Goal: Task Accomplishment & Management: Complete application form

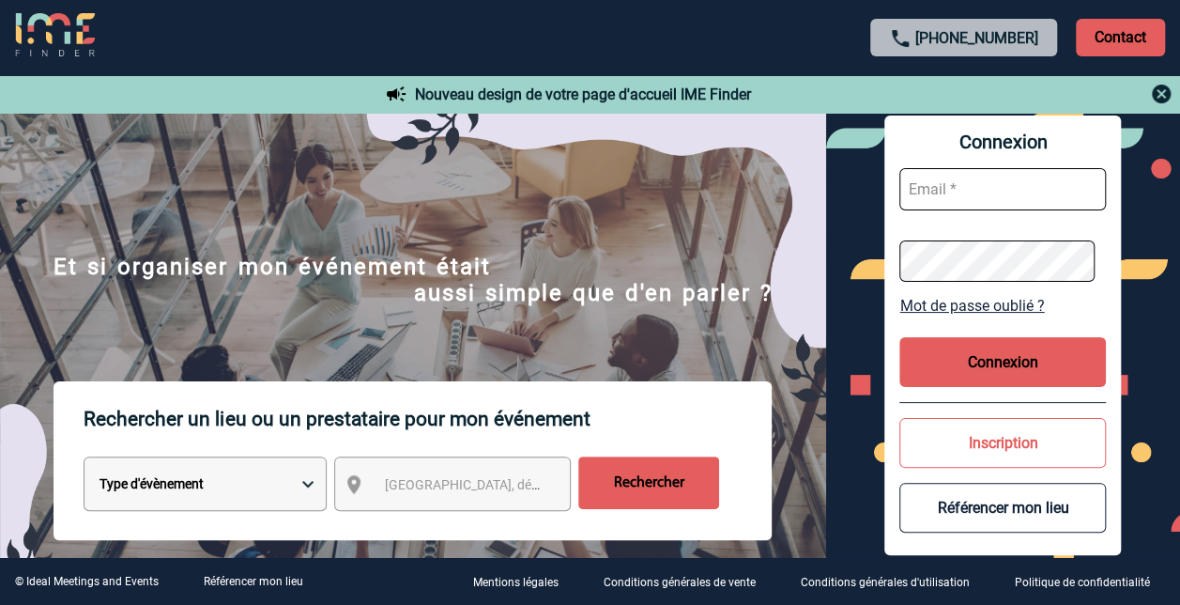
click at [967, 192] on input "text" at bounding box center [1003, 189] width 207 height 42
type input "valerie.durand@sanofi.com"
click at [984, 367] on button "Connexion" at bounding box center [1003, 362] width 207 height 50
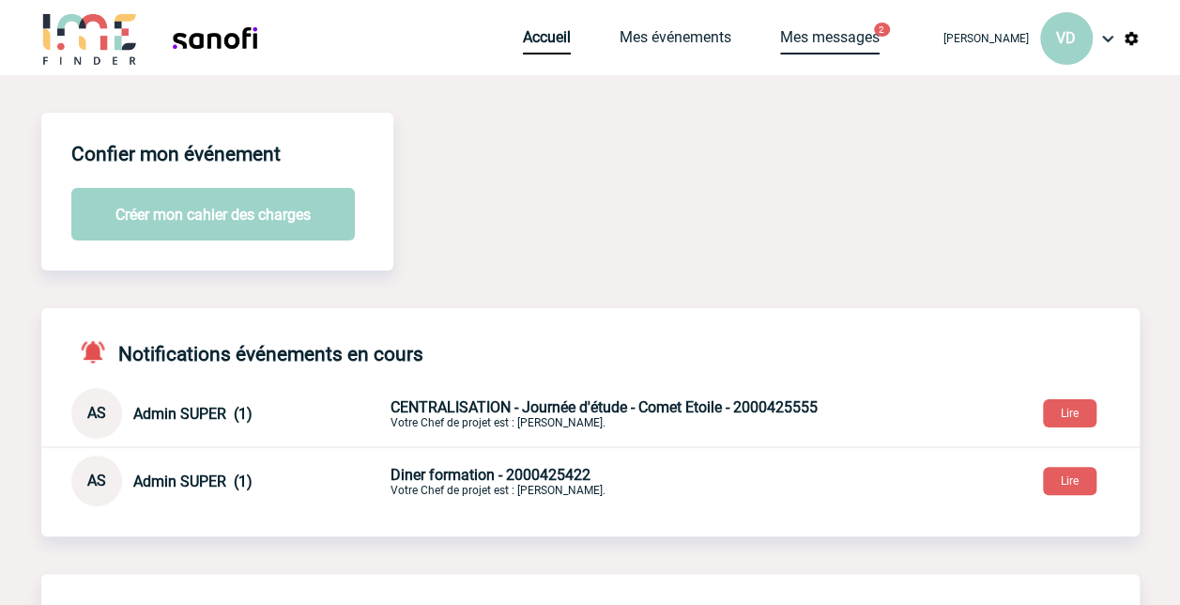
click at [839, 38] on link "Mes messages" at bounding box center [830, 41] width 100 height 26
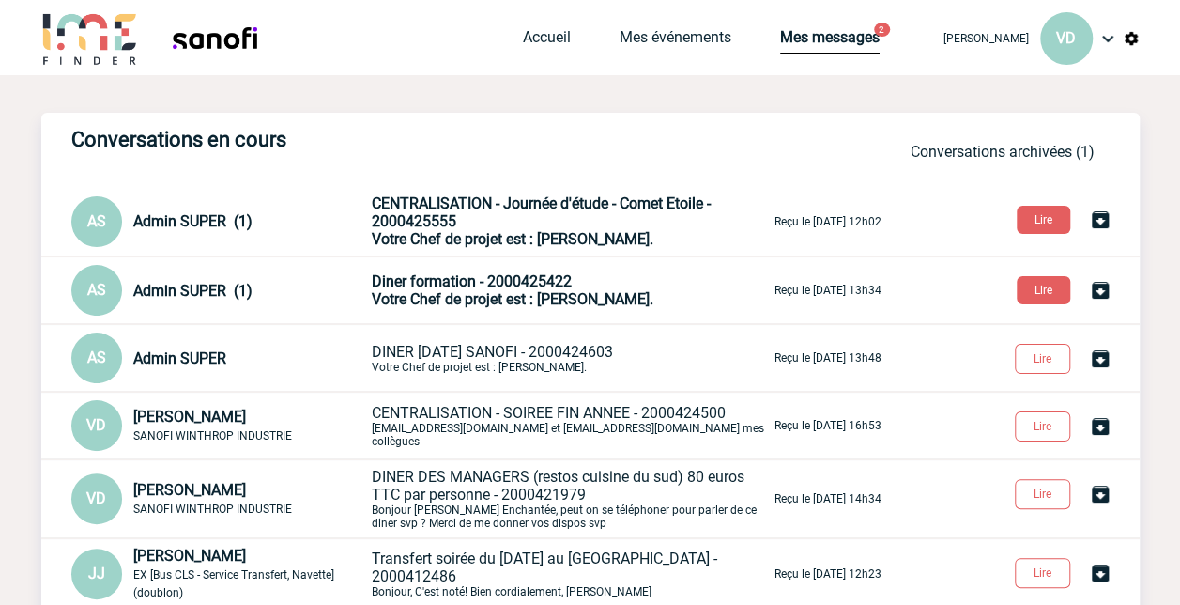
click at [462, 292] on span "Votre Chef de projet est : KNOPF Margaux." at bounding box center [513, 299] width 282 height 18
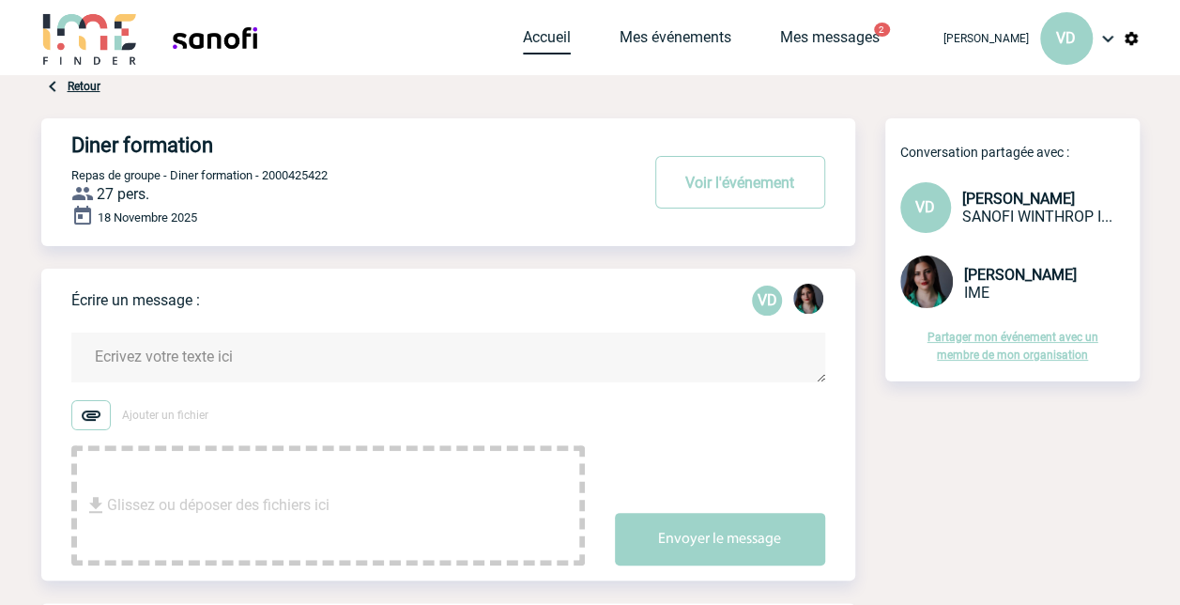
click at [560, 39] on link "Accueil" at bounding box center [547, 41] width 48 height 26
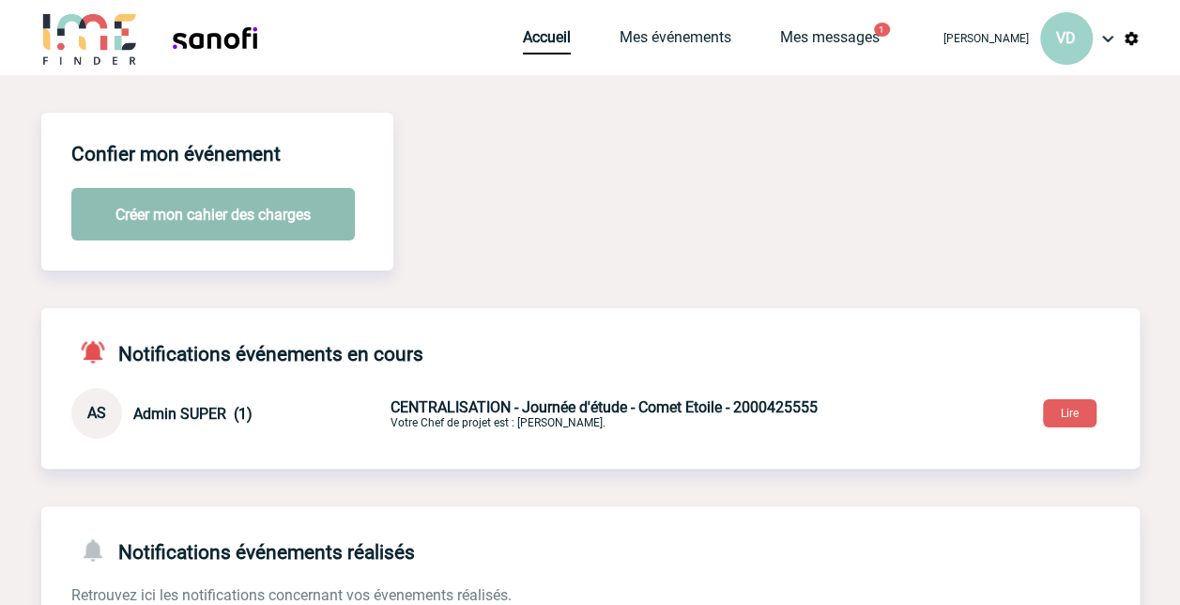
click at [252, 216] on button "Créer mon cahier des charges" at bounding box center [213, 214] width 284 height 53
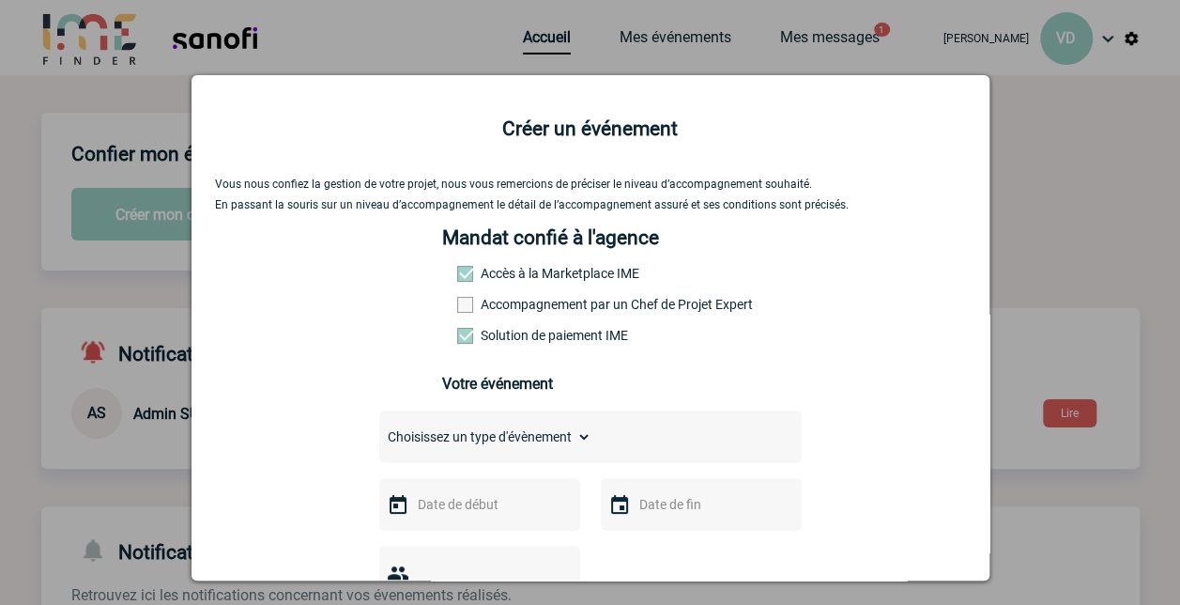
click at [457, 306] on span at bounding box center [465, 305] width 16 height 16
click at [0, 0] on input "Accompagnement par un Chef de Projet Expert" at bounding box center [0, 0] width 0 height 0
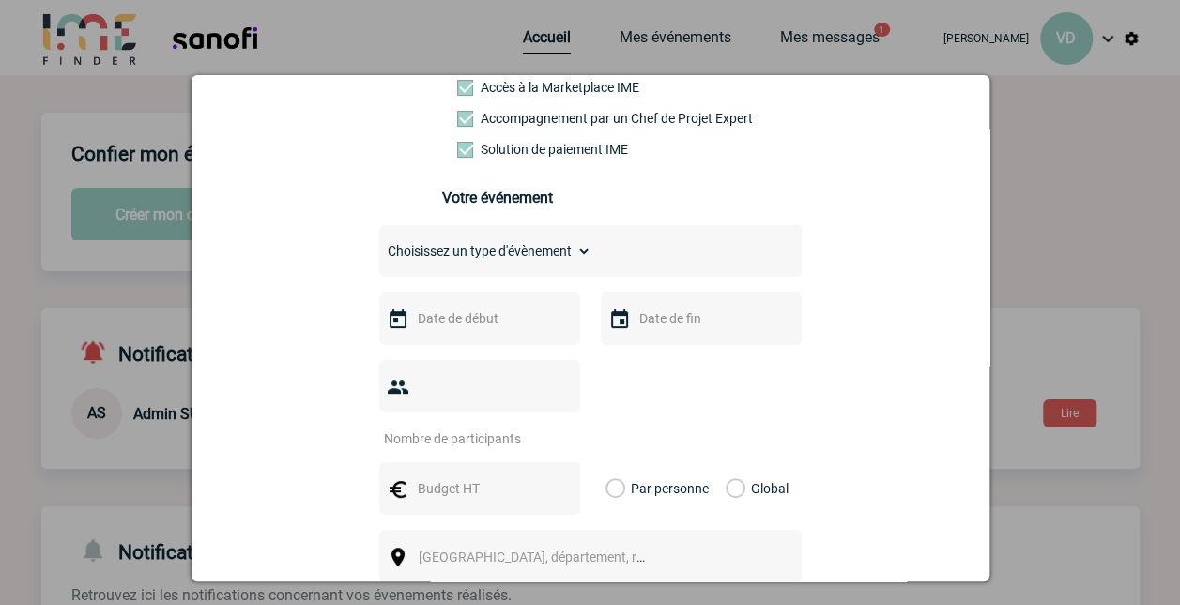
scroll to position [188, 0]
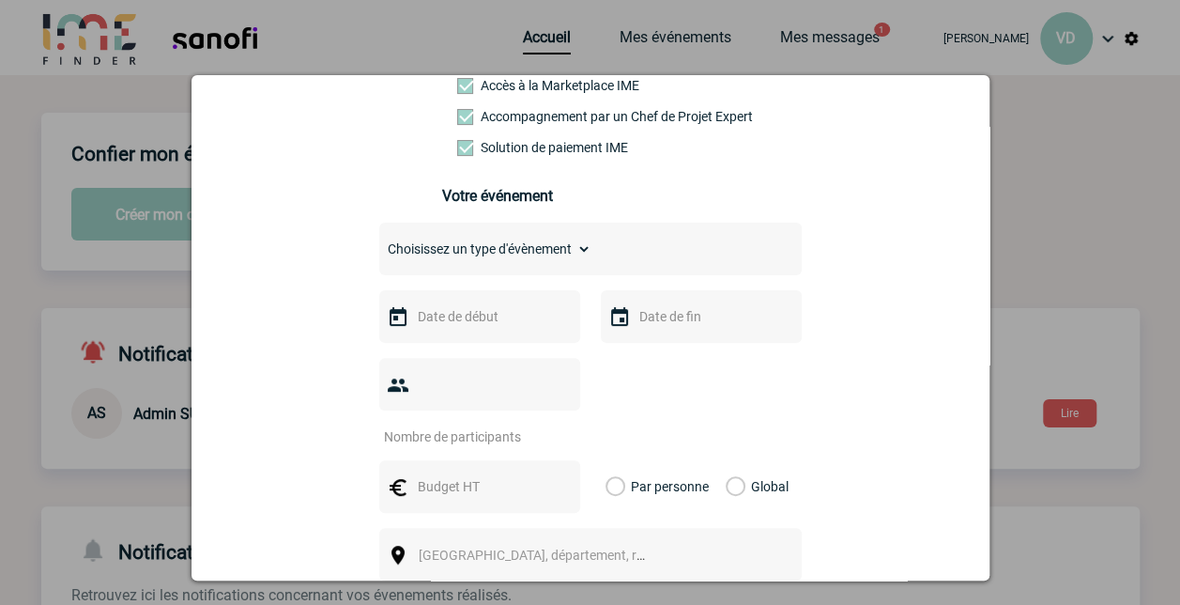
click at [551, 255] on select "Choisissez un type d'évènement Séminaire avec nuitée Séminaire sans nuitée Repa…" at bounding box center [485, 249] width 212 height 26
select select "3"
click at [379, 242] on select "Choisissez un type d'évènement Séminaire avec nuitée Séminaire sans nuitée Repa…" at bounding box center [485, 249] width 212 height 26
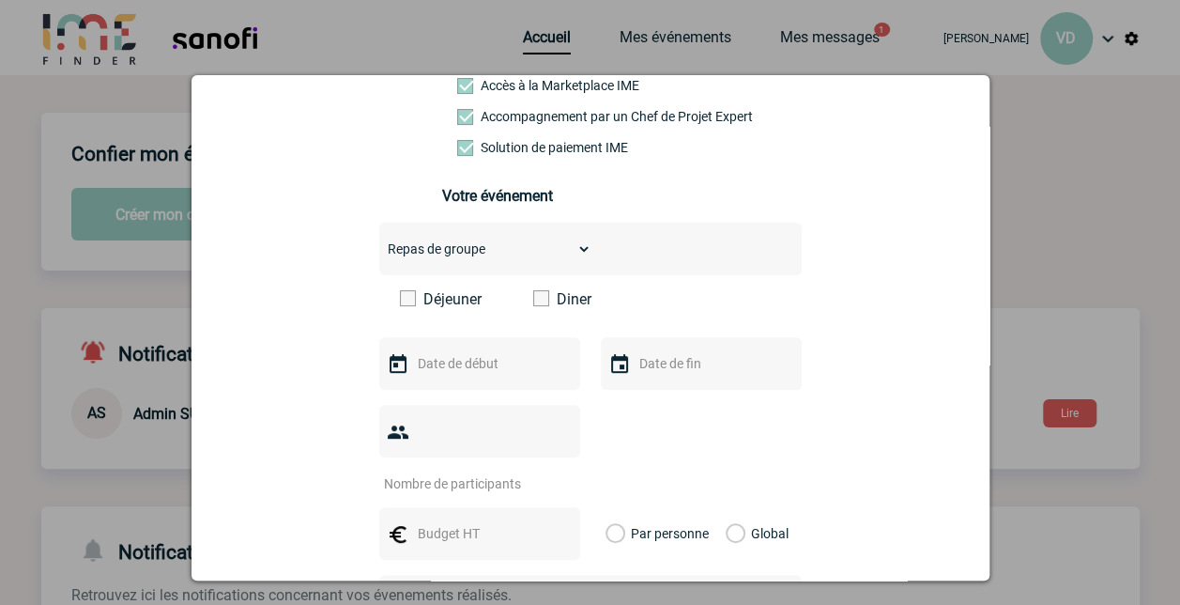
click at [533, 303] on span at bounding box center [541, 298] width 16 height 16
click at [0, 0] on input "Diner" at bounding box center [0, 0] width 0 height 0
click at [479, 366] on input "text" at bounding box center [478, 363] width 130 height 24
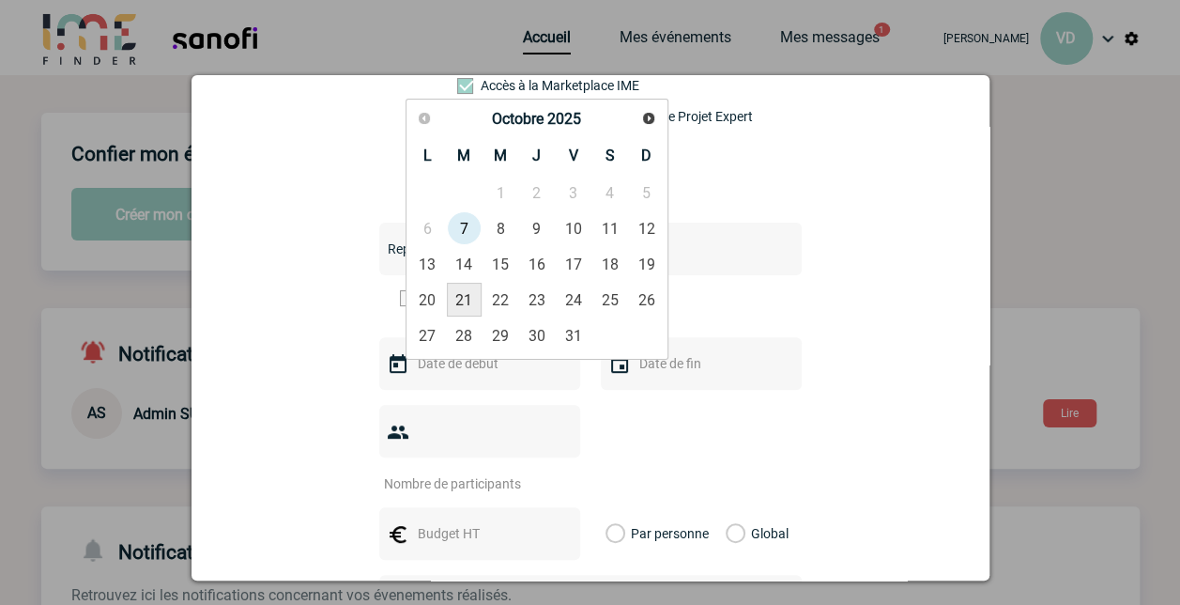
click at [464, 298] on link "21" at bounding box center [464, 300] width 35 height 34
type input "21-10-2025"
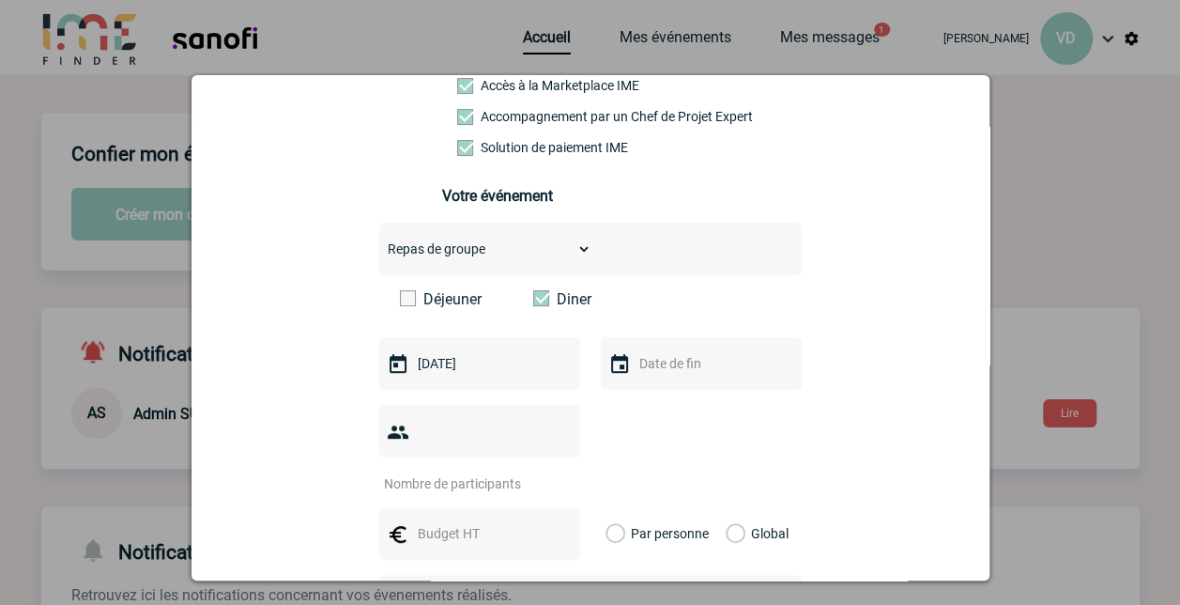
click at [672, 376] on input "text" at bounding box center [700, 363] width 130 height 24
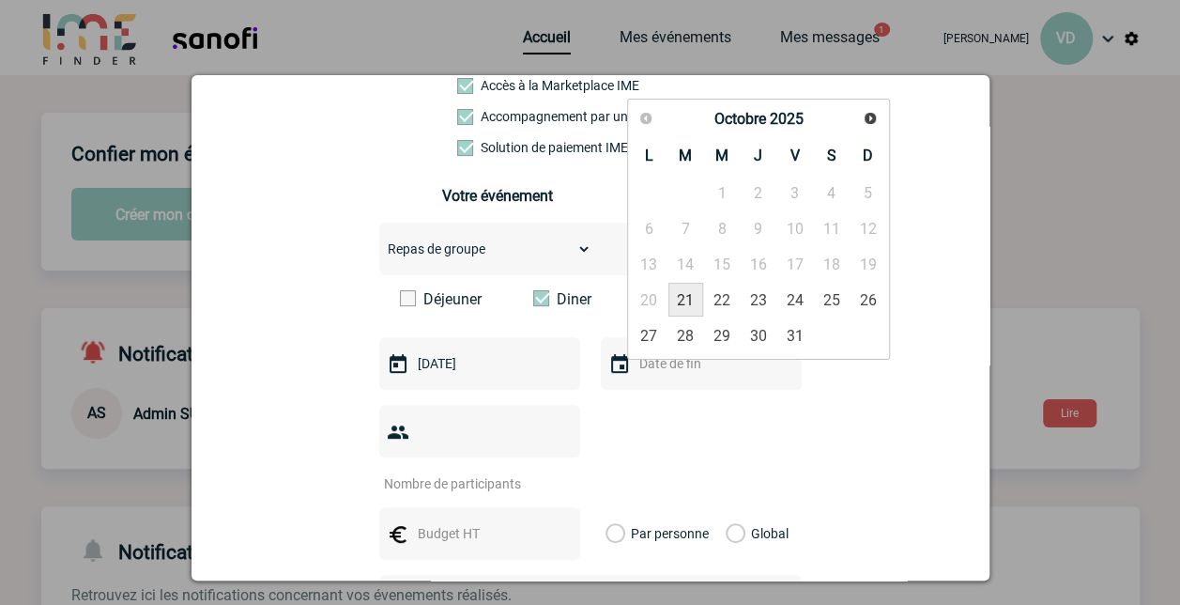
click at [676, 302] on link "21" at bounding box center [686, 300] width 35 height 34
type input "21-10-2025"
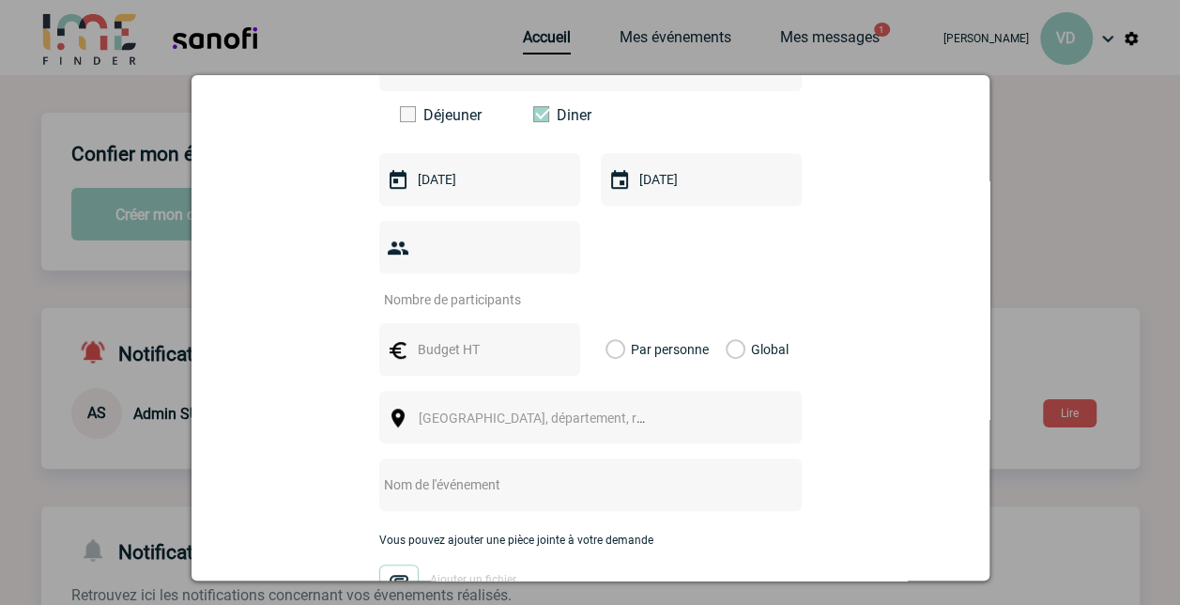
scroll to position [376, 0]
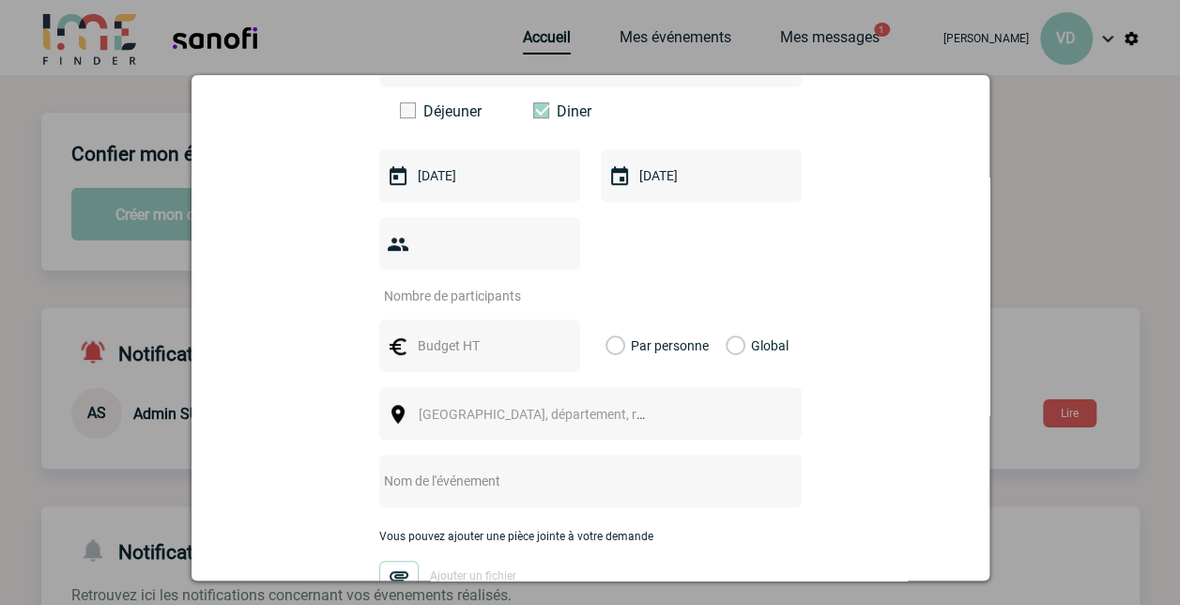
click at [473, 284] on input "number" at bounding box center [467, 296] width 177 height 24
type input "17"
click at [505, 333] on input "text" at bounding box center [478, 345] width 130 height 24
click at [889, 315] on div "Vous nous confiez la gestion de votre projet, nous vous remercions de préciser …" at bounding box center [590, 253] width 751 height 903
click at [606, 319] on label "Par personne" at bounding box center [616, 345] width 21 height 53
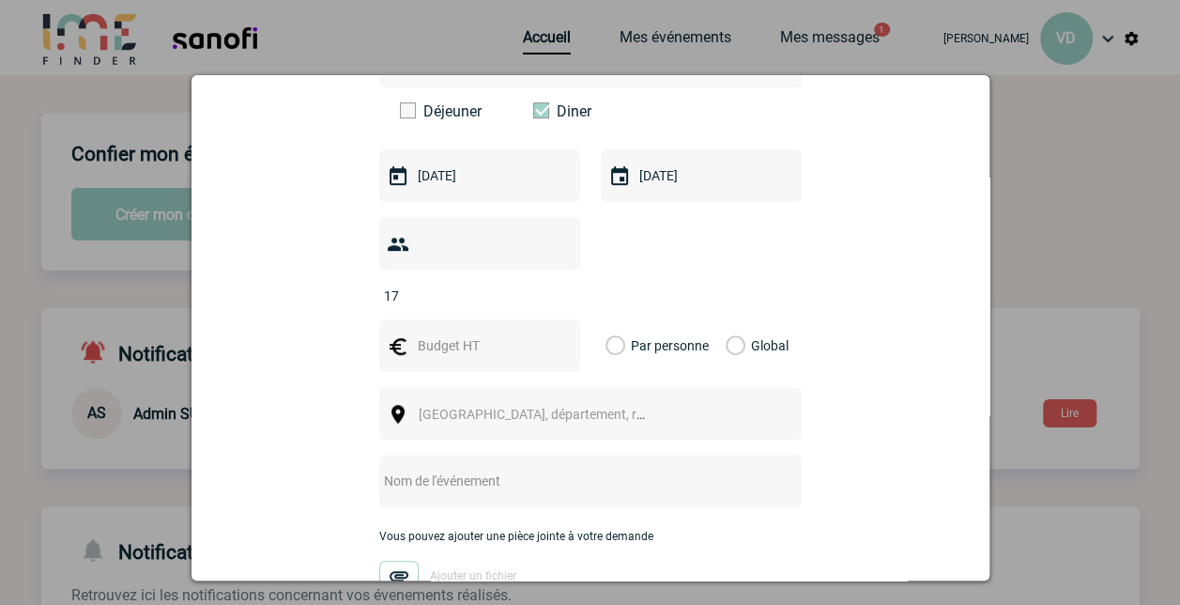
click at [0, 0] on input "Par personne" at bounding box center [0, 0] width 0 height 0
click at [466, 333] on input "text" at bounding box center [478, 345] width 130 height 24
click at [885, 382] on div "Vous nous confiez la gestion de votre projet, nous vous remercions de préciser …" at bounding box center [590, 253] width 751 height 903
click at [479, 401] on span "Ville, département, région..." at bounding box center [540, 414] width 258 height 26
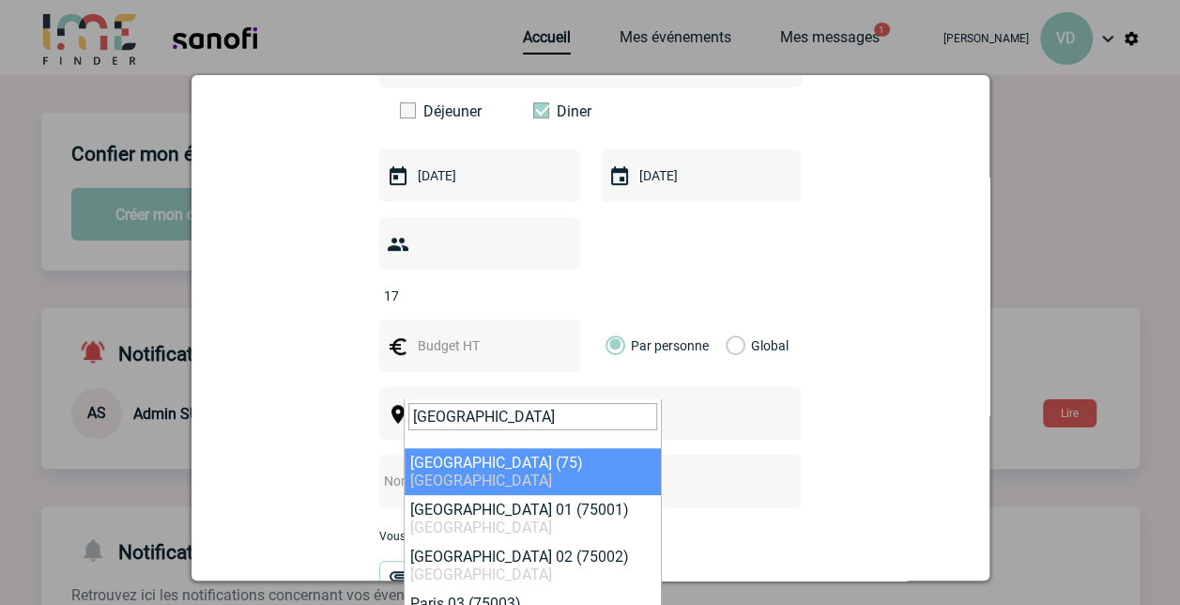
type input "PARIS"
select select "3"
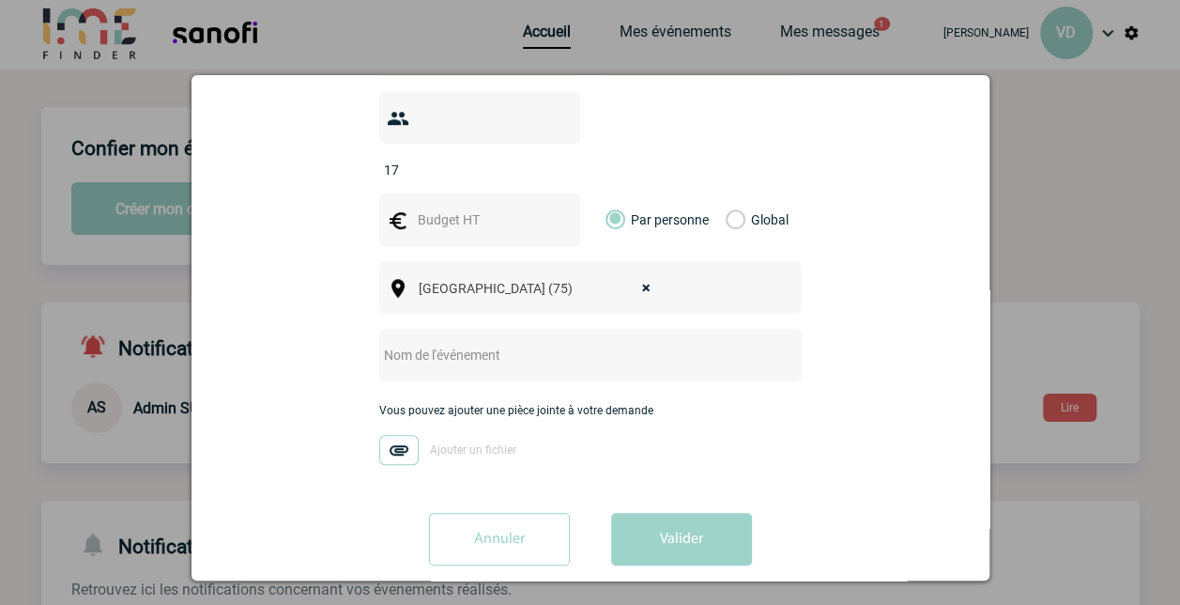
scroll to position [94, 0]
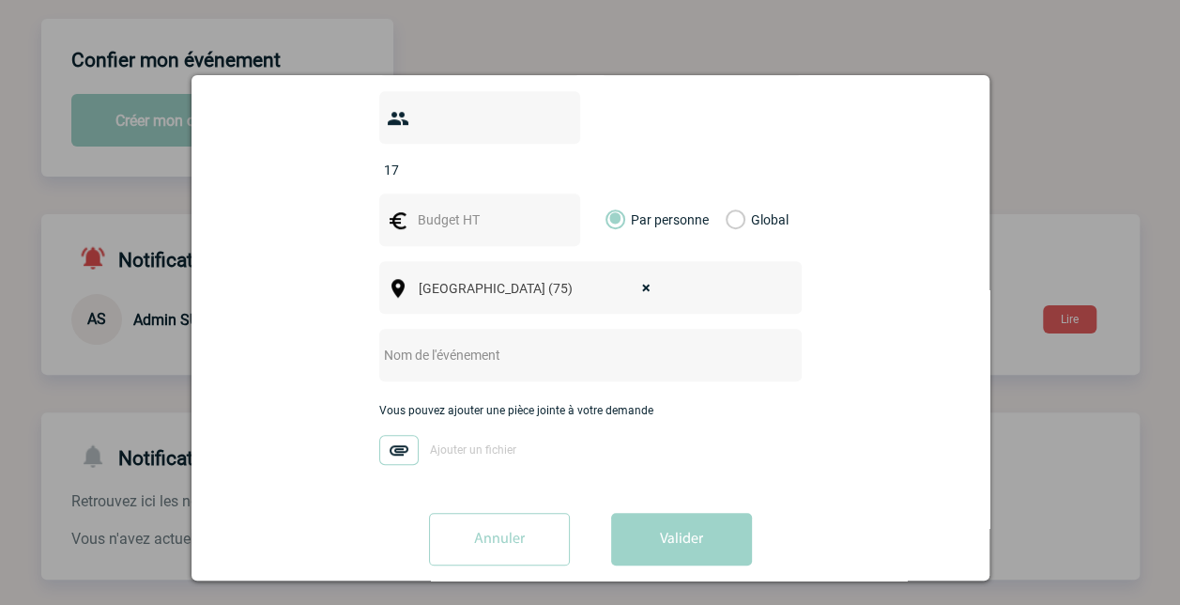
click at [447, 343] on input "text" at bounding box center [565, 355] width 373 height 24
type input "F"
type input "Diner de départ"
click at [789, 407] on div "Vous pouvez ajouter une pièce jointe à votre demande Ajouter un fichier" at bounding box center [590, 443] width 423 height 79
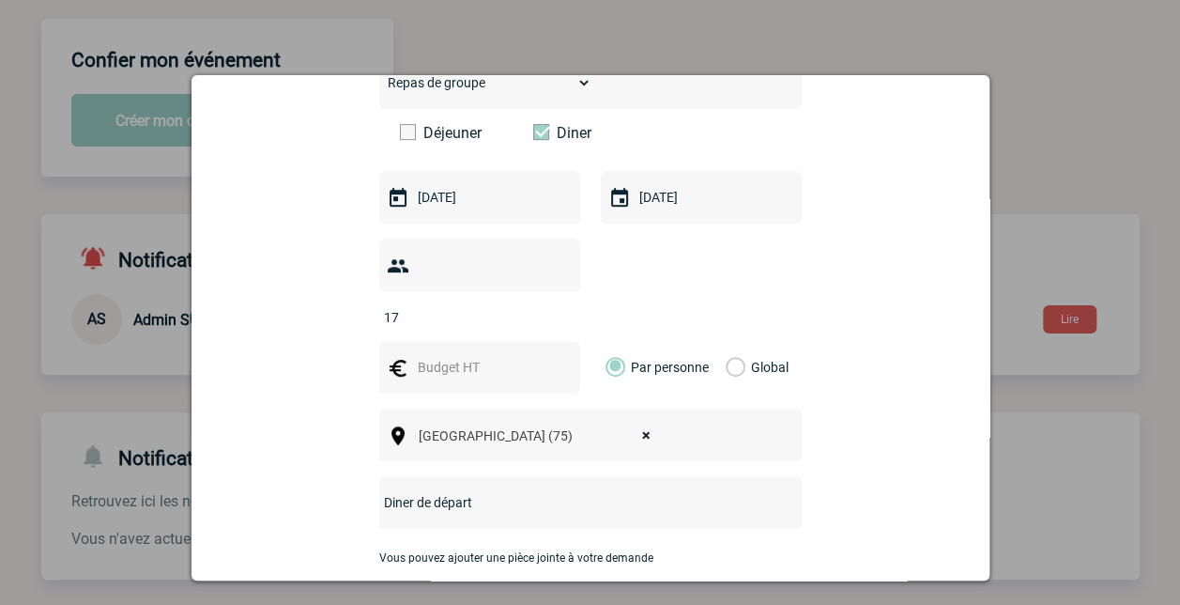
scroll to position [314, 0]
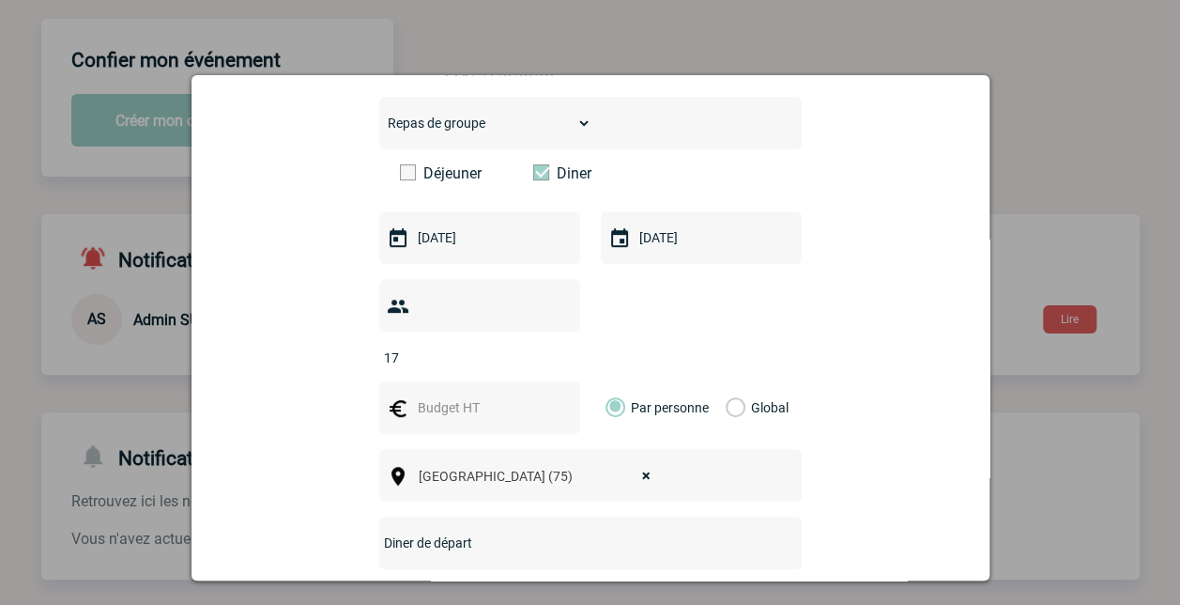
click at [498, 395] on input "text" at bounding box center [478, 407] width 130 height 24
click at [869, 411] on div "Vous nous confiez la gestion de votre projet, nous vous remercions de préciser …" at bounding box center [590, 315] width 751 height 903
click at [424, 395] on input "80TTC" at bounding box center [478, 407] width 130 height 24
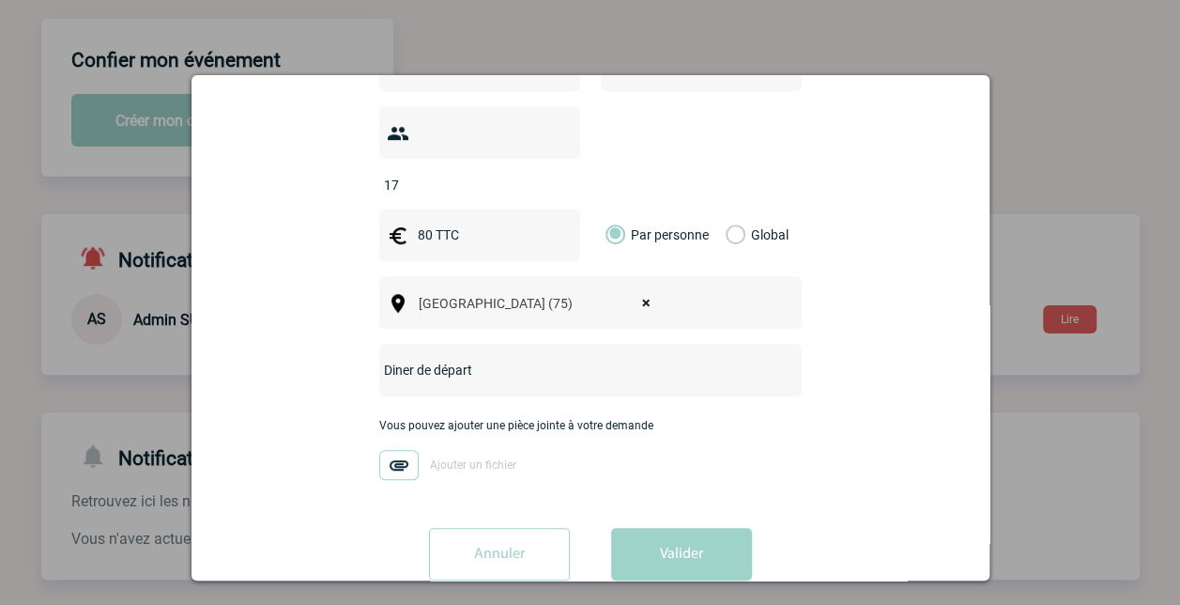
scroll to position [501, 0]
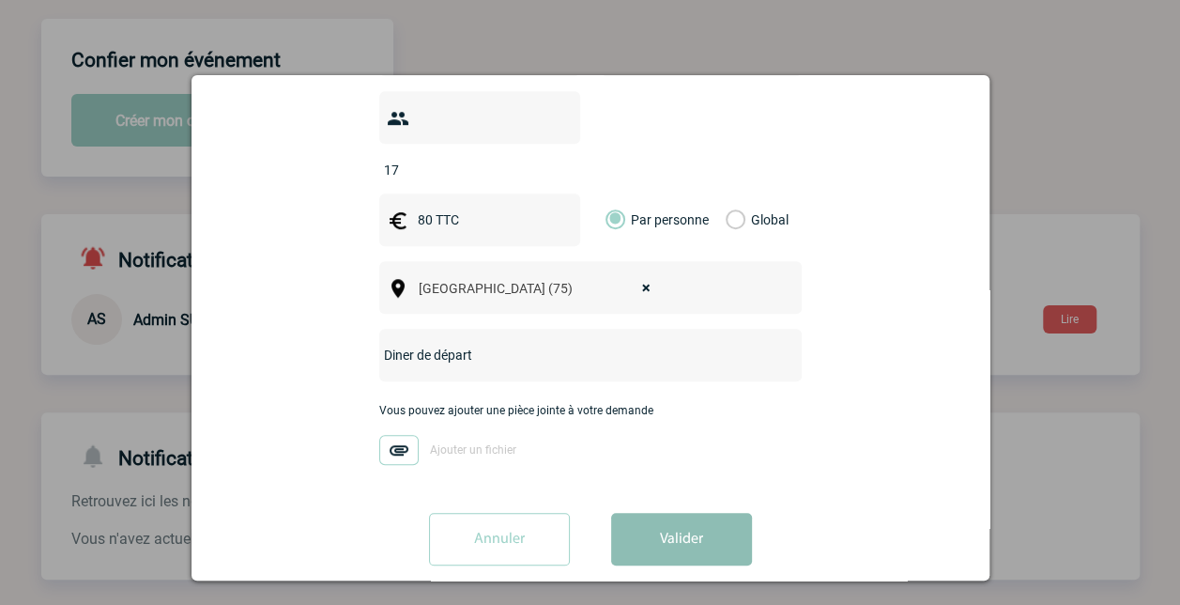
click at [664, 513] on button "Valider" at bounding box center [681, 539] width 141 height 53
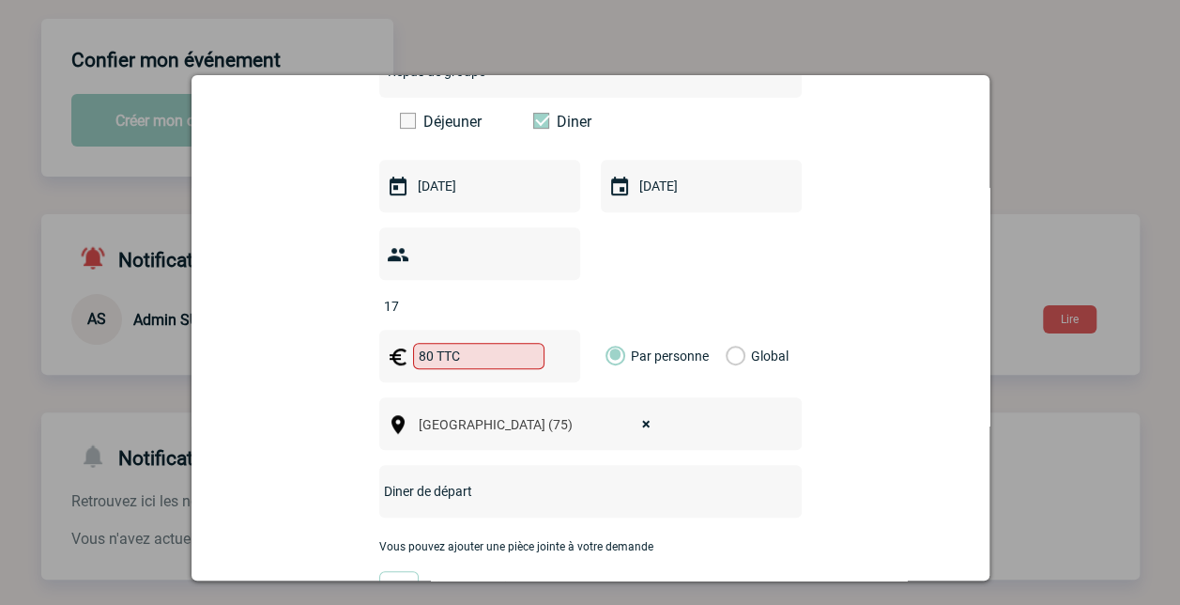
scroll to position [314, 0]
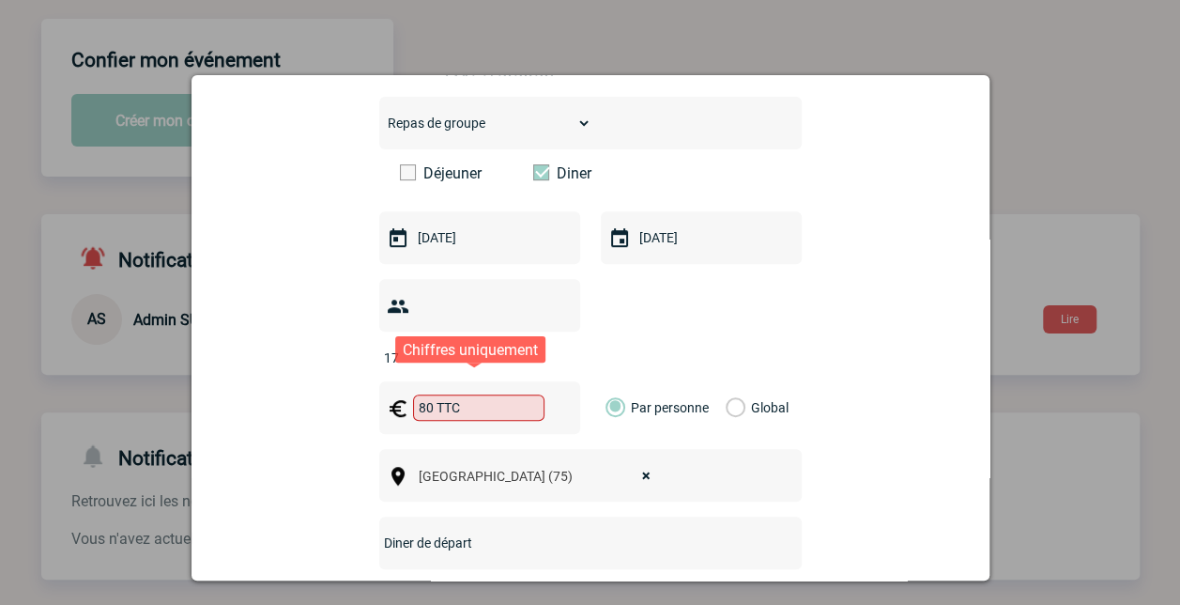
click at [488, 394] on input "80 TTC" at bounding box center [478, 407] width 131 height 26
type input "80"
click at [896, 423] on div "Vous nous confiez la gestion de votre projet, nous vous remercions de préciser …" at bounding box center [590, 315] width 751 height 903
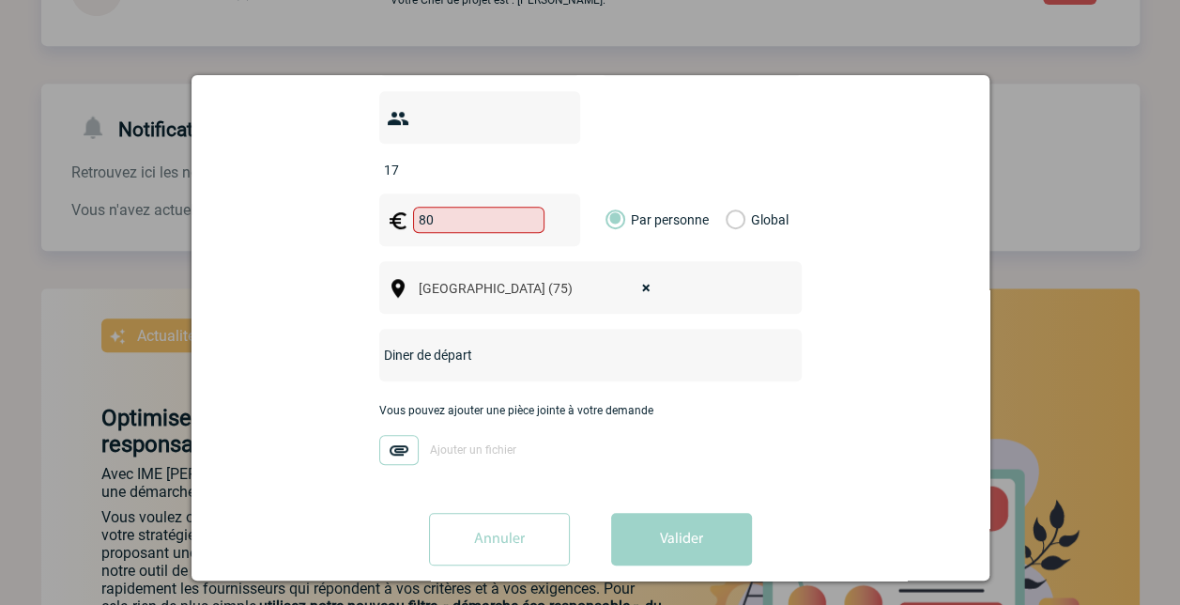
scroll to position [469, 0]
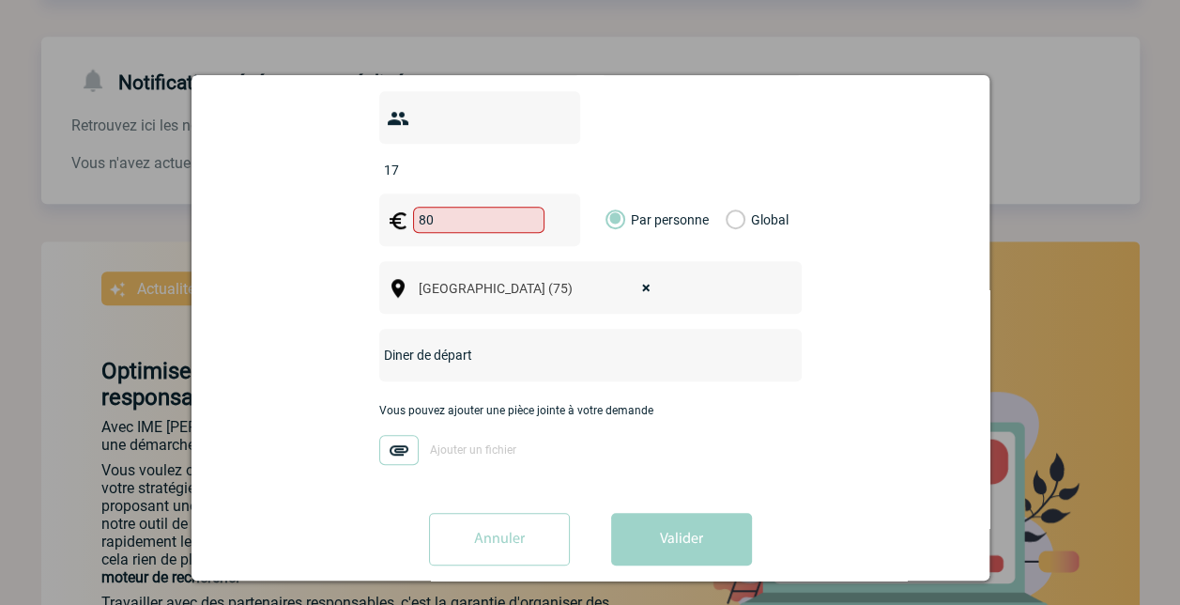
click at [676, 513] on button "Valider" at bounding box center [681, 539] width 141 height 53
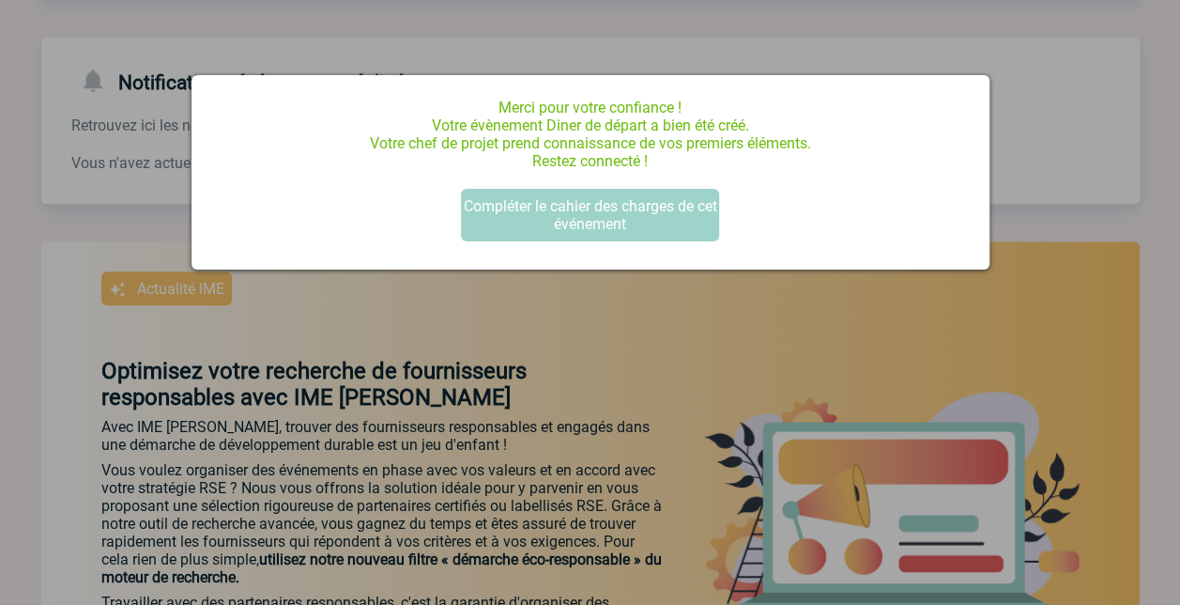
scroll to position [0, 0]
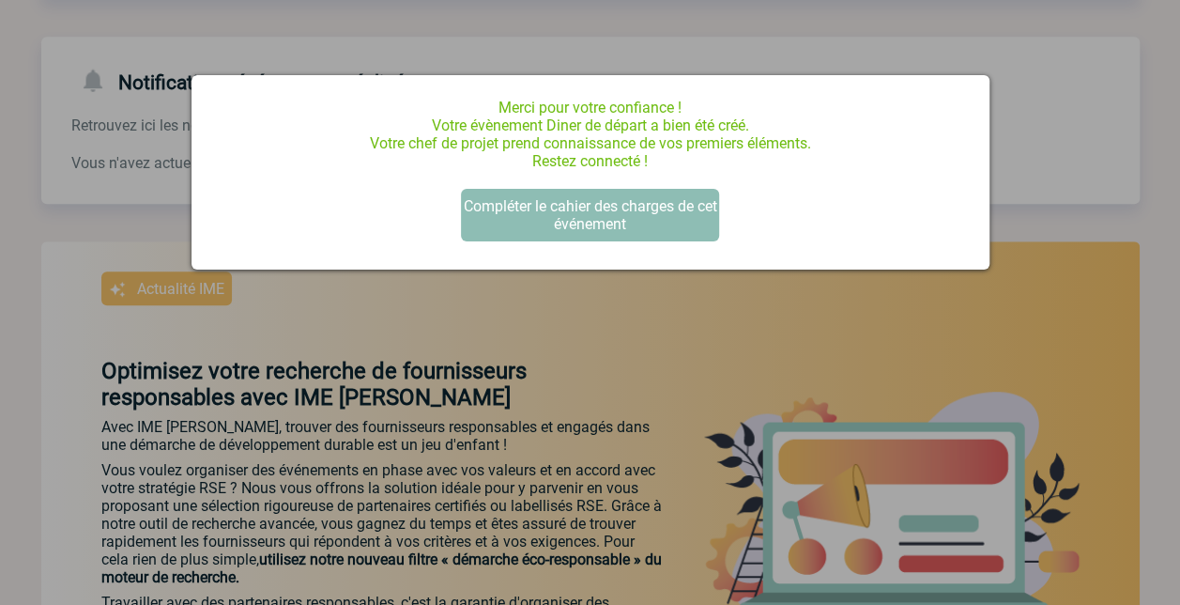
click at [616, 207] on button "Compléter le cahier des charges de cet événement" at bounding box center [590, 215] width 258 height 53
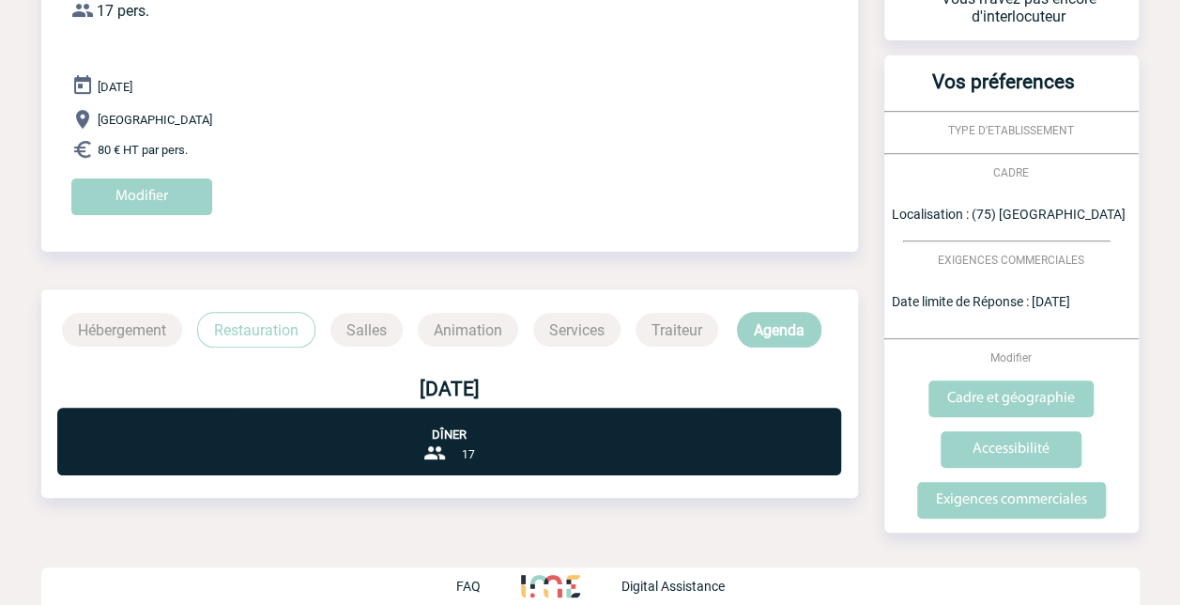
scroll to position [206, 0]
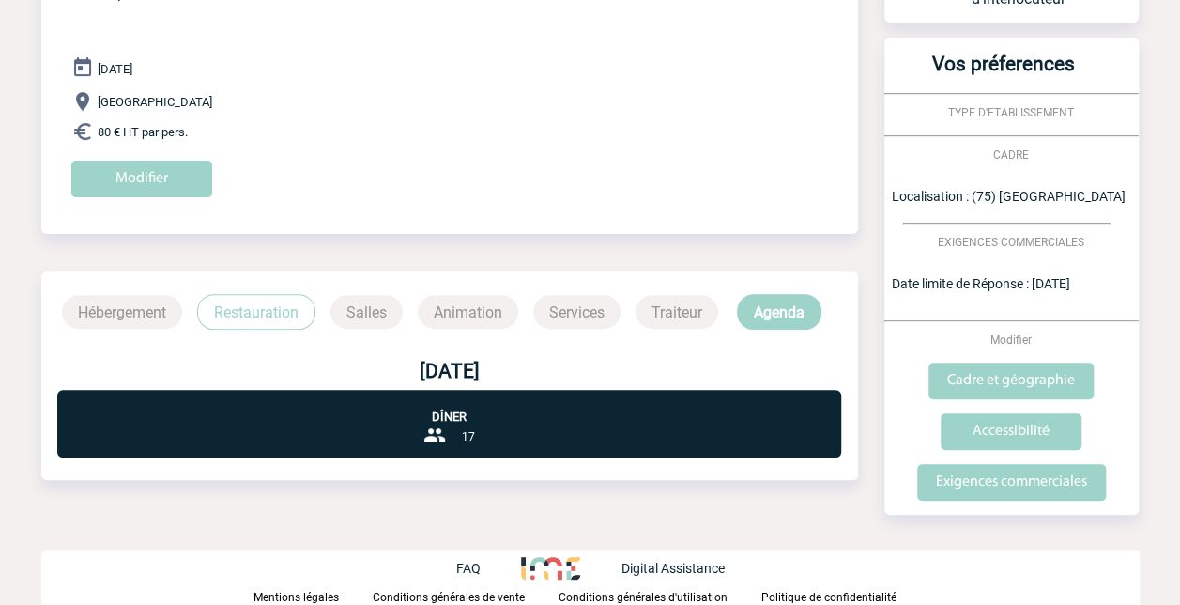
click at [759, 64] on div "[DATE] [GEOGRAPHIC_DATA] 80 € HT par pers. Modifier" at bounding box center [464, 133] width 787 height 155
click at [143, 317] on p "Hébergement" at bounding box center [122, 312] width 120 height 34
click at [999, 377] on input "Cadre et géographie" at bounding box center [1011, 380] width 165 height 37
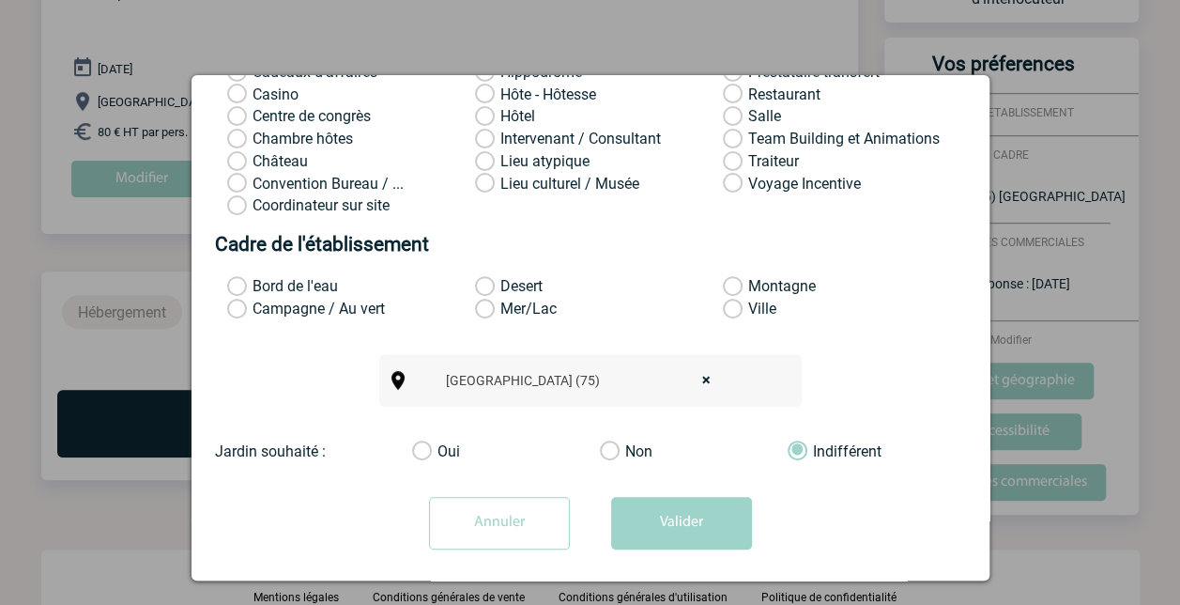
scroll to position [292, 0]
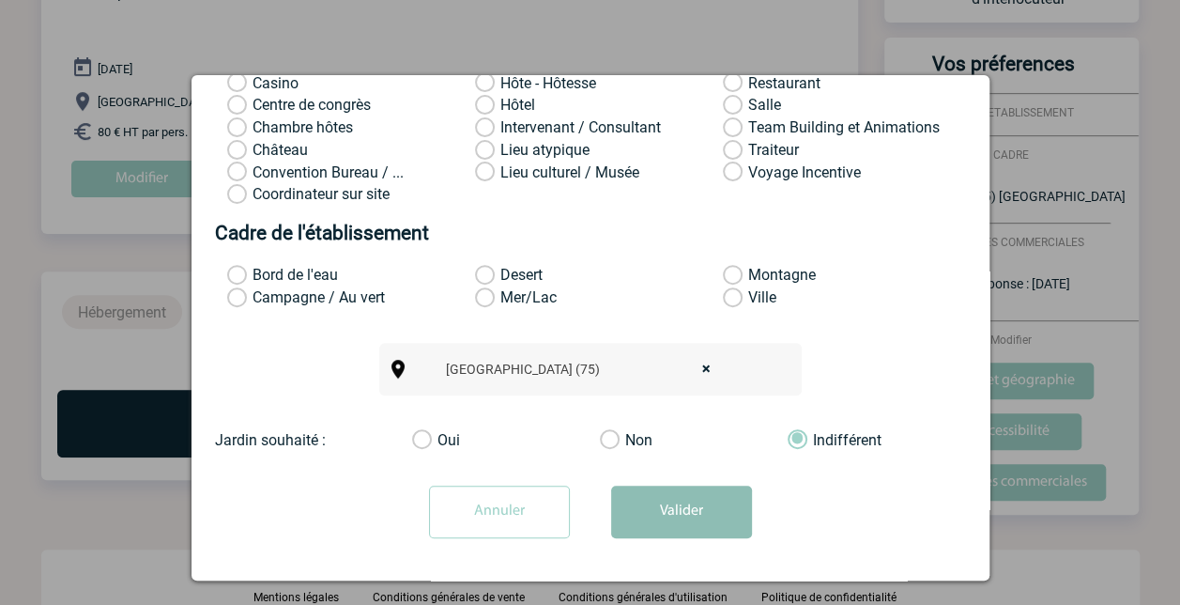
click at [678, 491] on button "Valider" at bounding box center [681, 511] width 141 height 53
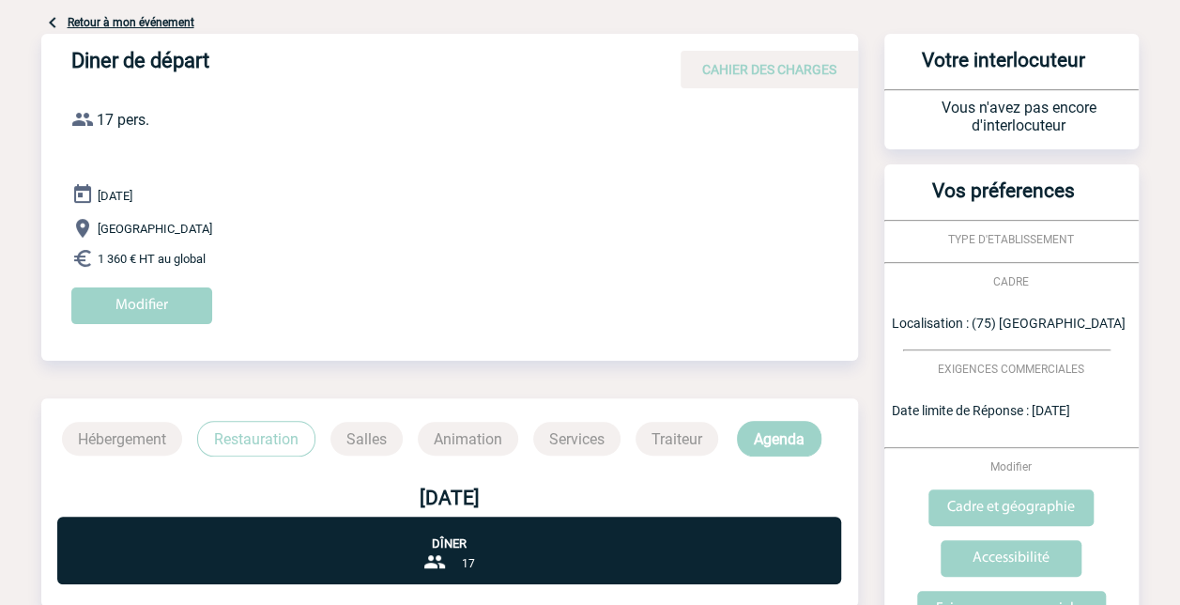
scroll to position [0, 0]
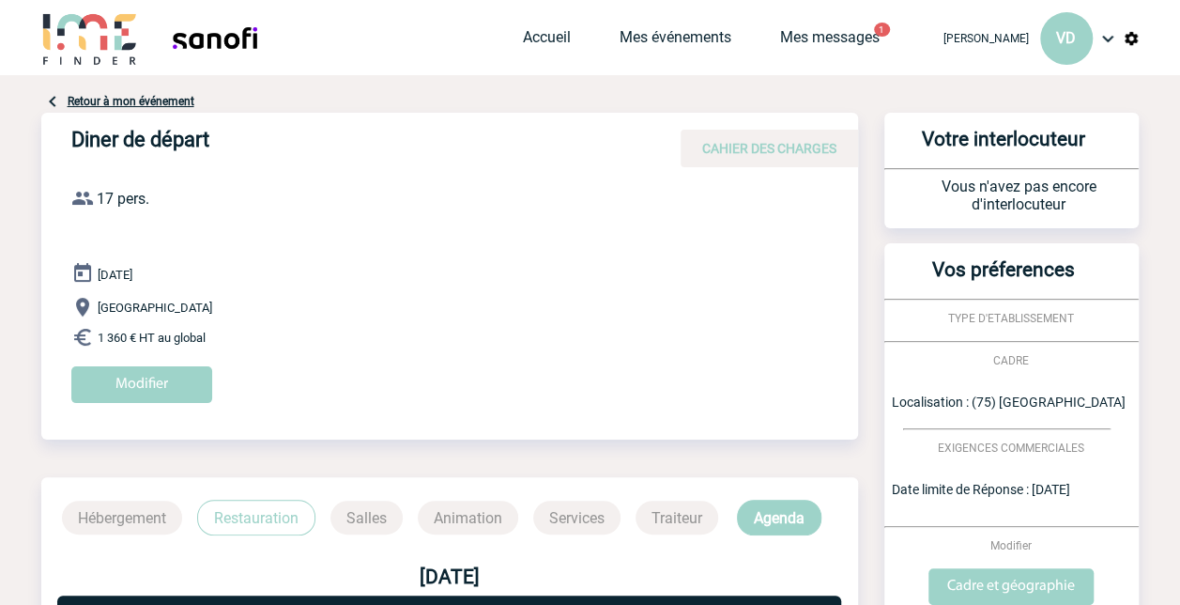
click at [990, 51] on div "[PERSON_NAME] VD" at bounding box center [1032, 38] width 215 height 76
click at [989, 39] on span "[PERSON_NAME]" at bounding box center [986, 38] width 85 height 13
click at [1066, 47] on span "VD" at bounding box center [1066, 38] width 20 height 18
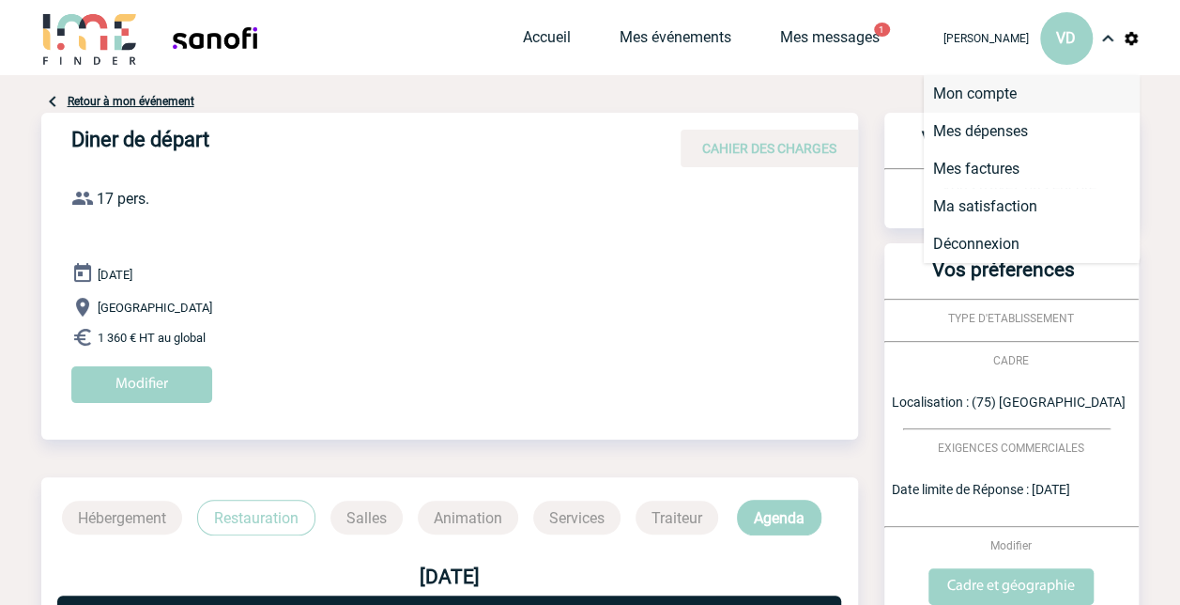
click at [948, 97] on li "Mon compte" at bounding box center [1032, 94] width 216 height 38
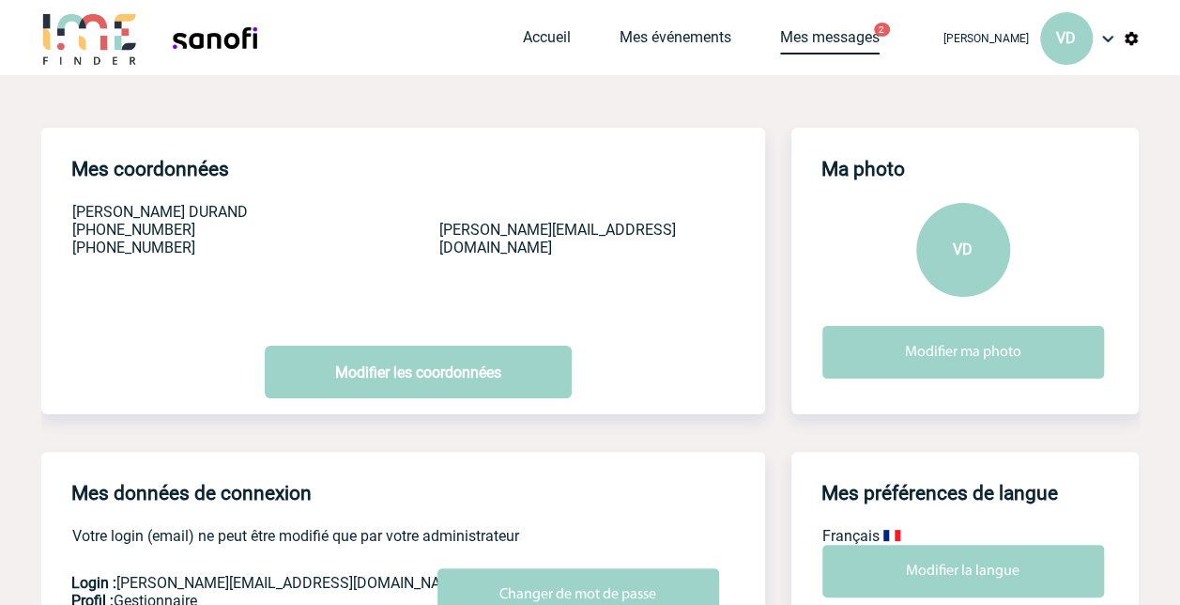
click at [808, 47] on link "Mes messages" at bounding box center [830, 41] width 100 height 26
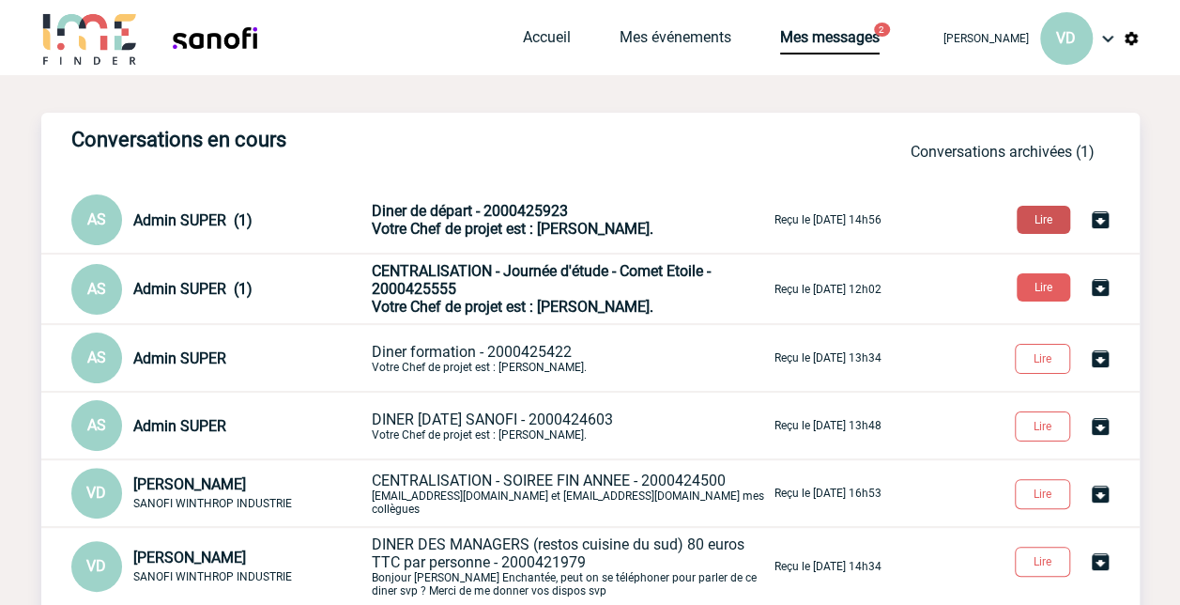
click at [1024, 219] on button "Lire" at bounding box center [1044, 220] width 54 height 28
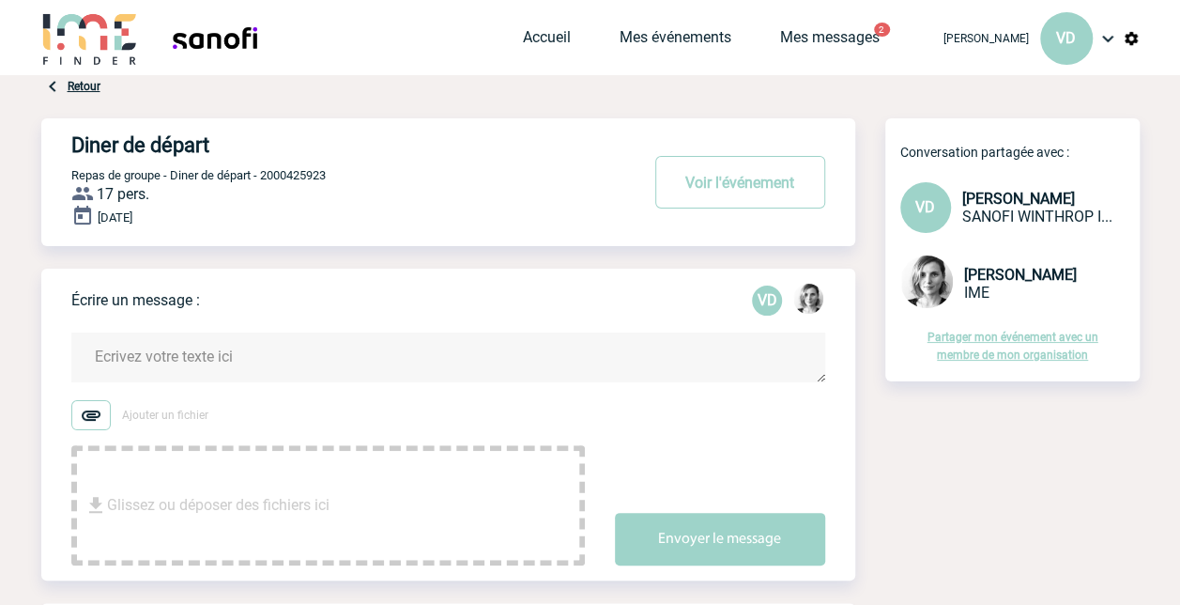
click at [146, 360] on textarea at bounding box center [448, 357] width 754 height 50
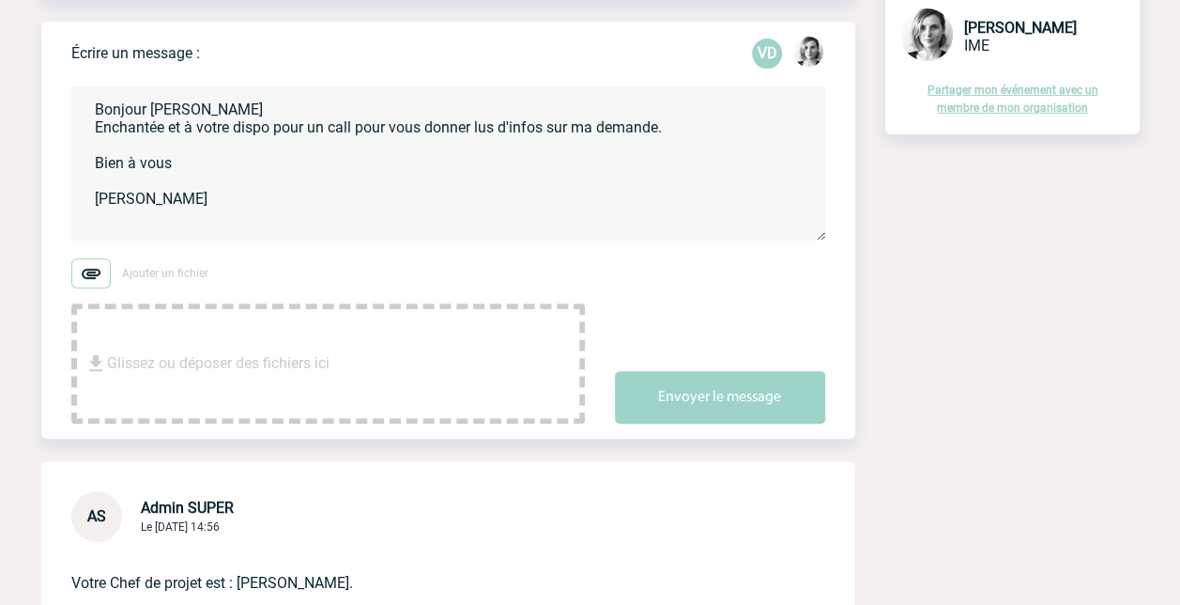
scroll to position [282, 0]
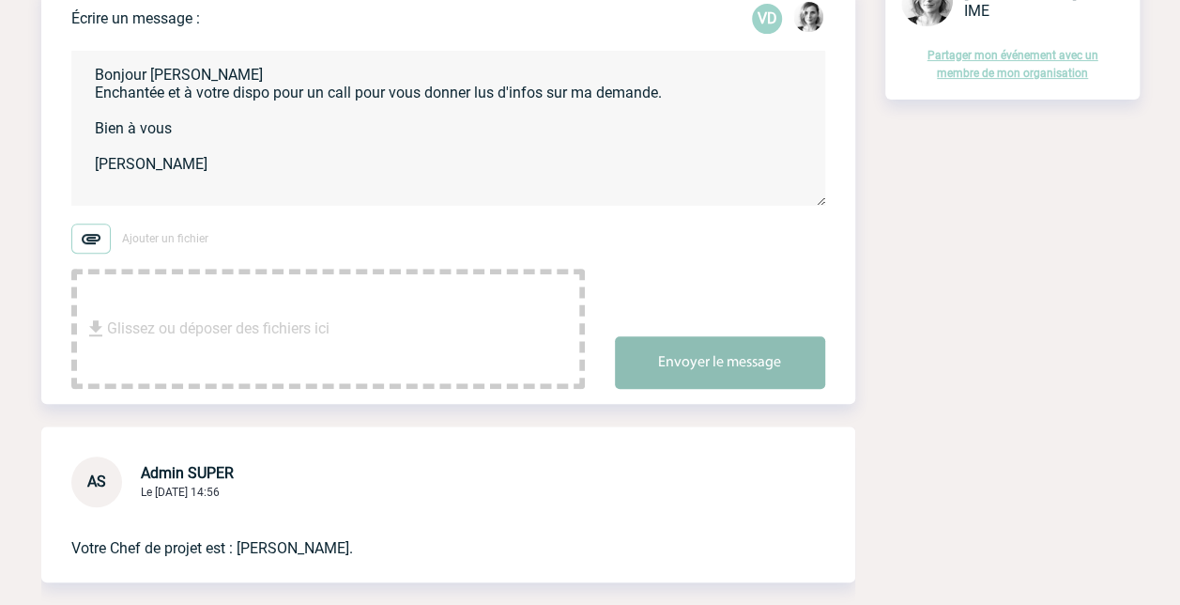
type textarea "Bonjour Lydie Enchantée et à votre dispo pour un call pour vous donner lus d'in…"
click at [691, 362] on button "Envoyer le message" at bounding box center [720, 362] width 210 height 53
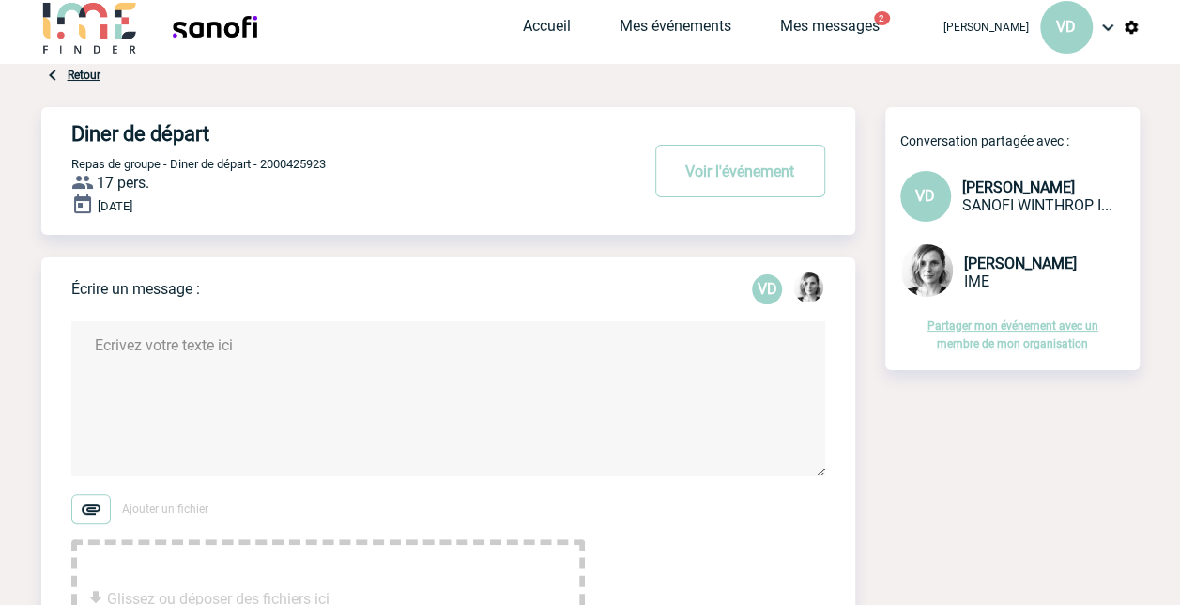
scroll to position [0, 0]
